Goal: Information Seeking & Learning: Learn about a topic

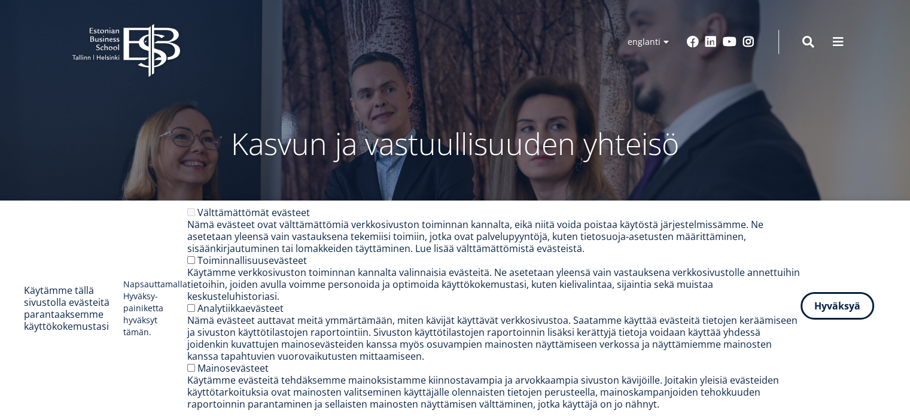
click at [825, 306] on font "Hyväksyä" at bounding box center [838, 305] width 46 height 13
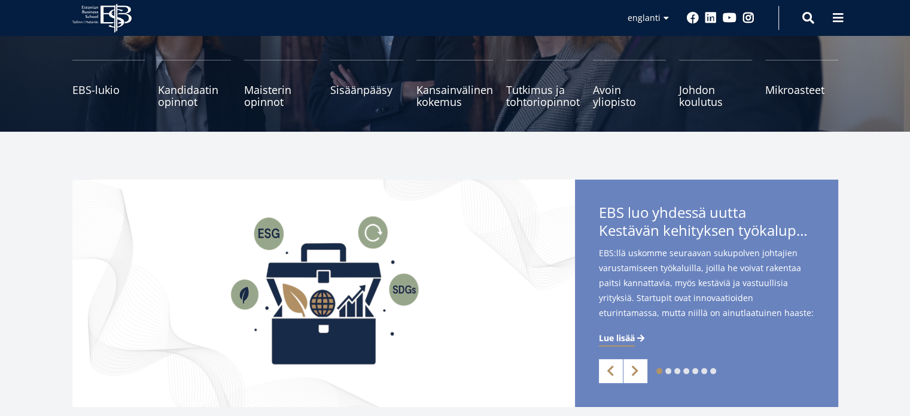
scroll to position [161, 0]
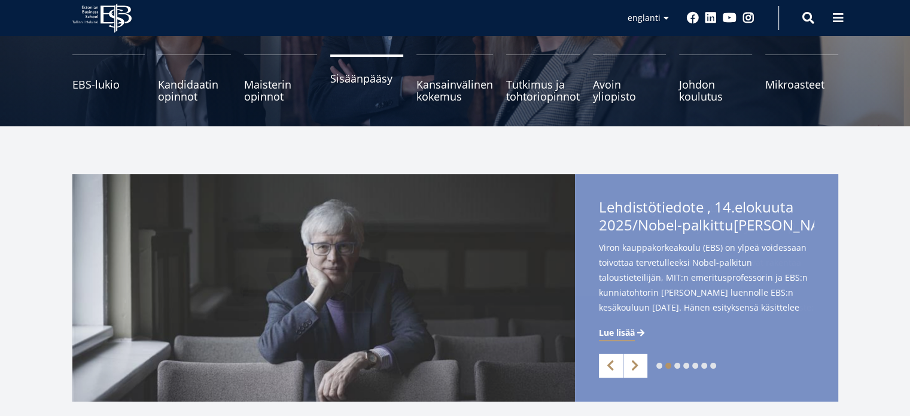
click at [373, 88] on link "Sisäänpääsy" at bounding box center [366, 78] width 73 height 48
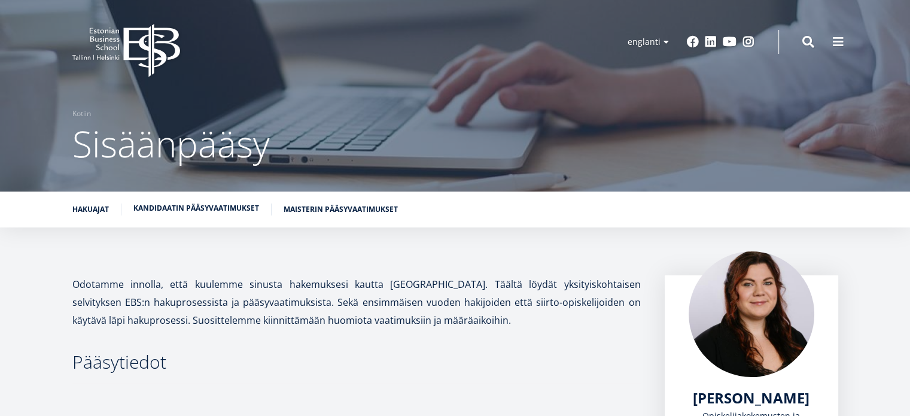
click at [220, 209] on font "Kandidaatin pääsyvaatimukset" at bounding box center [196, 208] width 126 height 10
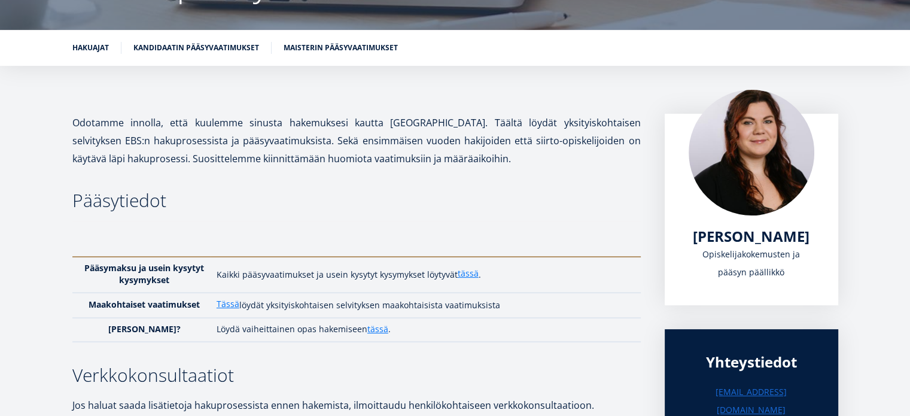
scroll to position [172, 0]
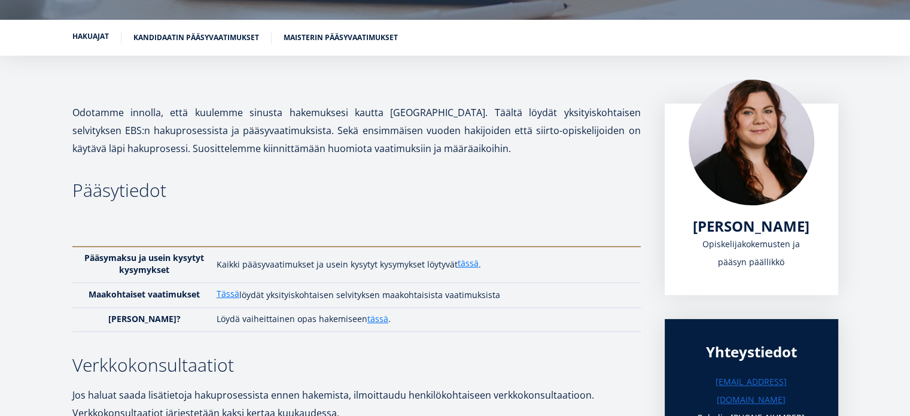
click at [93, 35] on font "Hakuajat" at bounding box center [90, 36] width 37 height 10
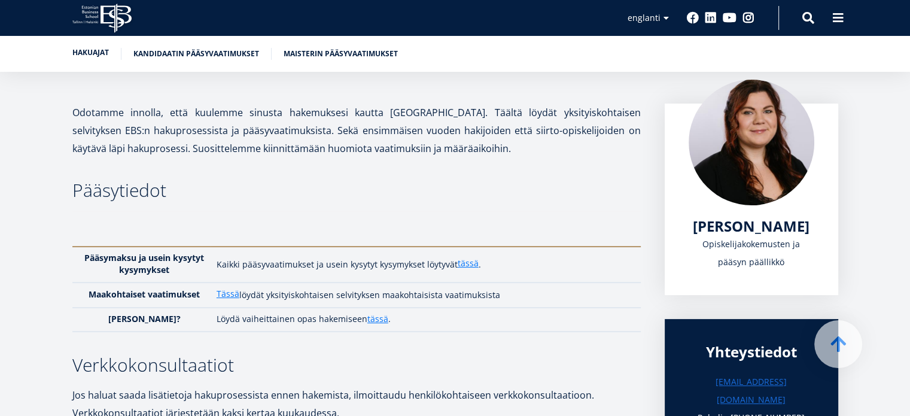
scroll to position [1026, 0]
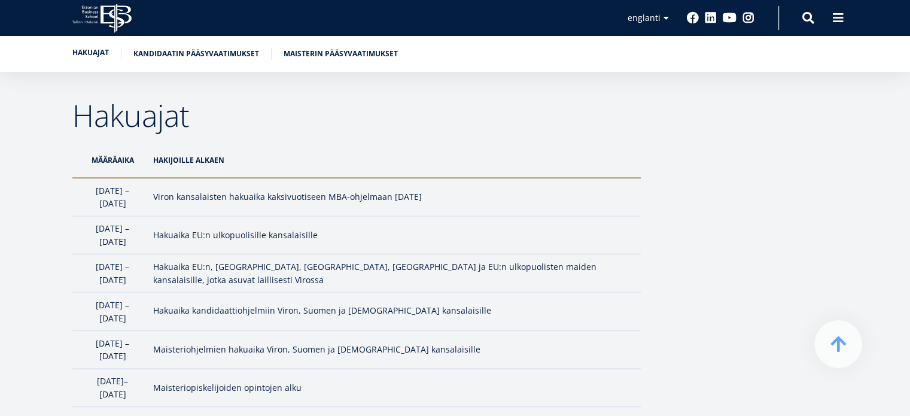
click at [81, 51] on font "Hakuajat" at bounding box center [90, 52] width 37 height 10
click at [115, 13] on icon at bounding box center [116, 18] width 31 height 29
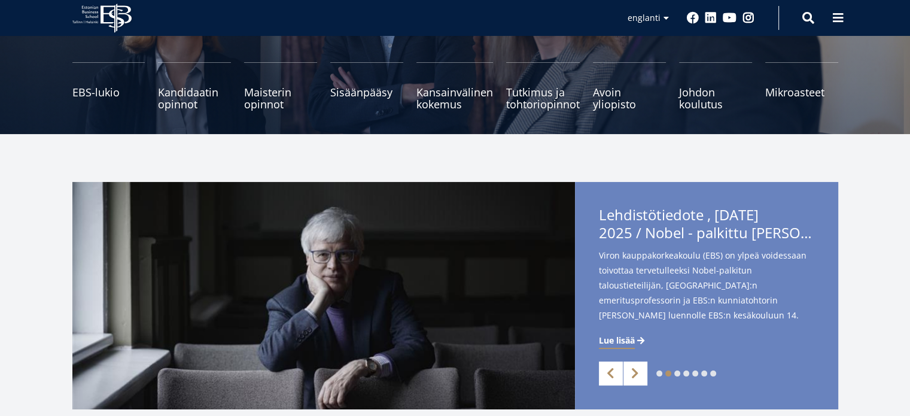
scroll to position [127, 0]
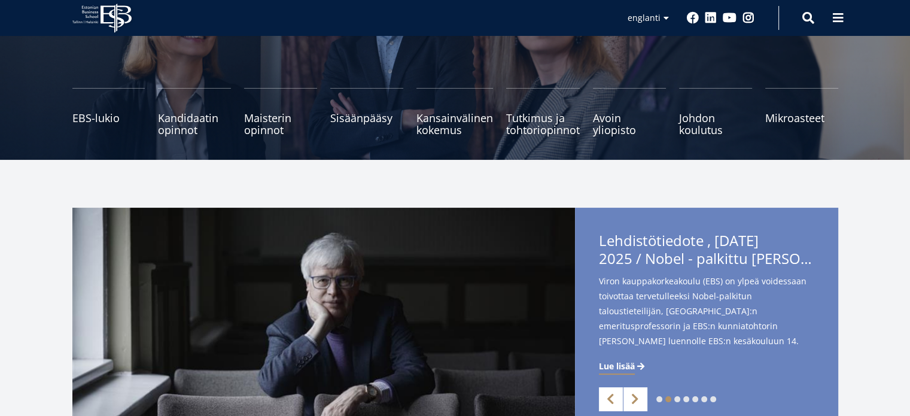
drag, startPoint x: 914, startPoint y: 32, endPoint x: 919, endPoint y: 56, distance: 24.4
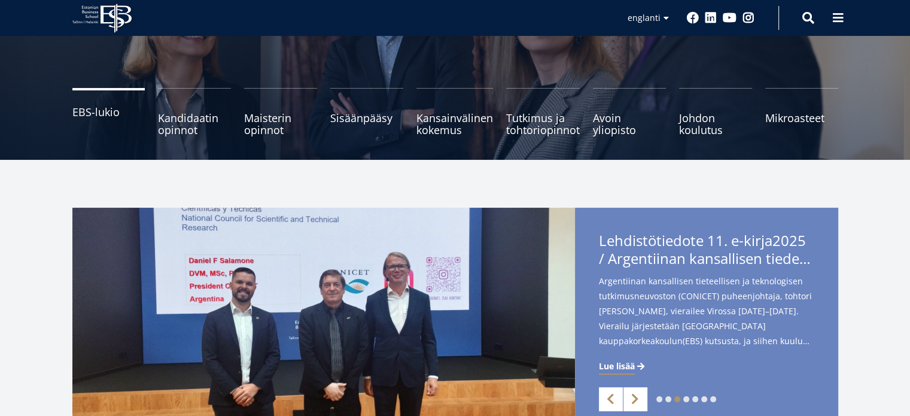
click at [92, 115] on font "EBS-lukio" at bounding box center [95, 112] width 47 height 14
click at [174, 119] on font "Kandidaatin opinnot" at bounding box center [188, 118] width 60 height 26
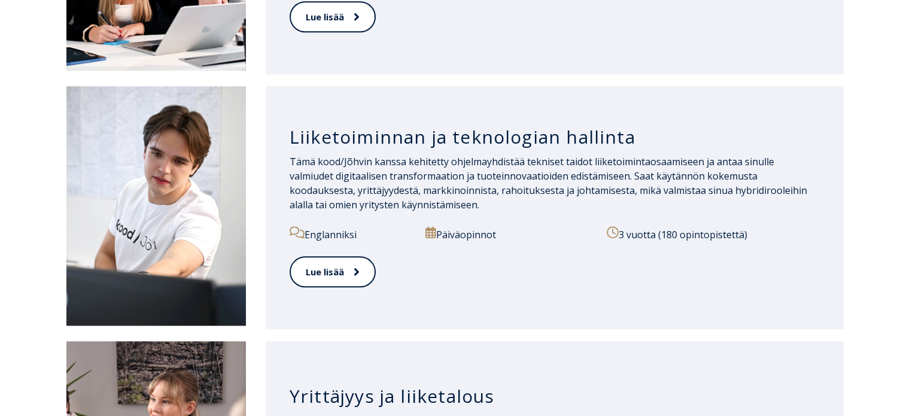
scroll to position [1081, 0]
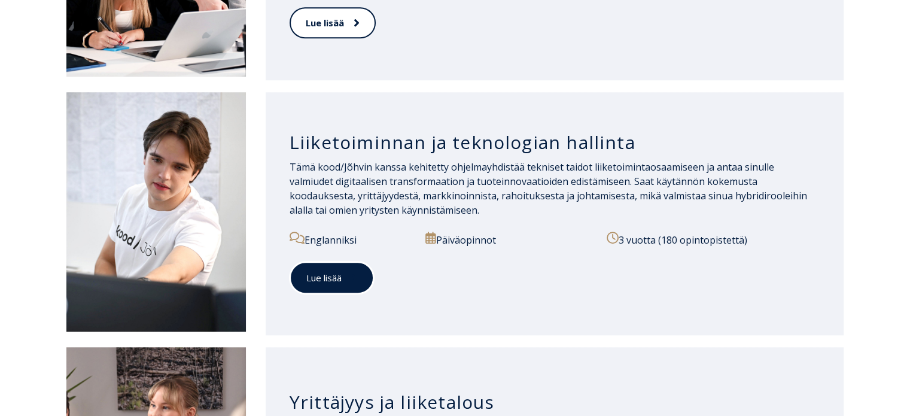
click at [329, 285] on font "Lue lisää" at bounding box center [323, 278] width 35 height 14
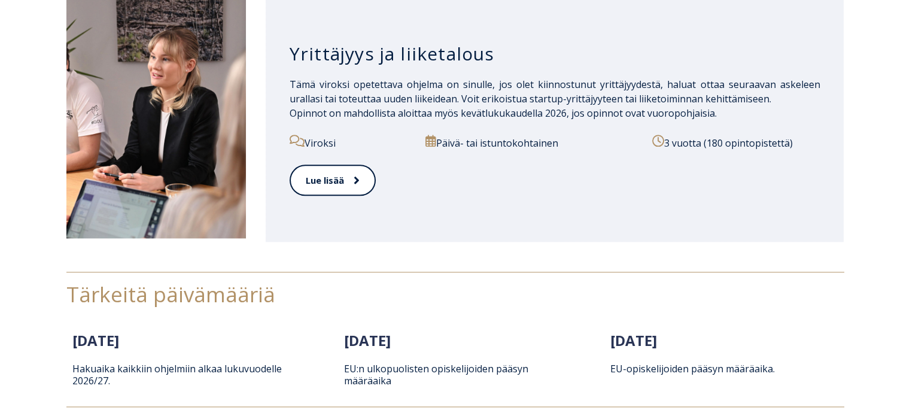
scroll to position [1553, 0]
